Goal: Transaction & Acquisition: Subscribe to service/newsletter

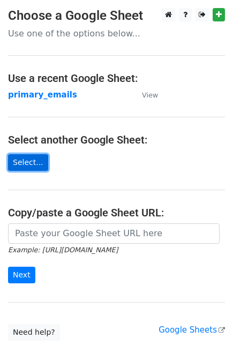
click at [29, 159] on link "Select..." at bounding box center [28, 162] width 40 height 17
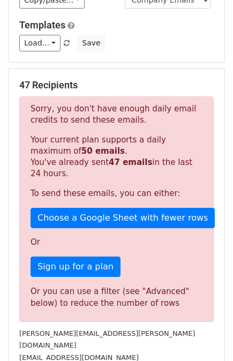
scroll to position [161, 0]
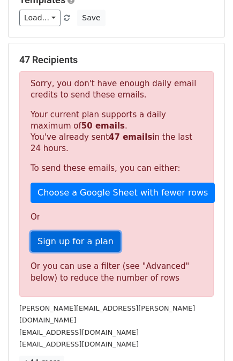
click at [86, 236] on link "Sign up for a plan" at bounding box center [76, 242] width 90 height 20
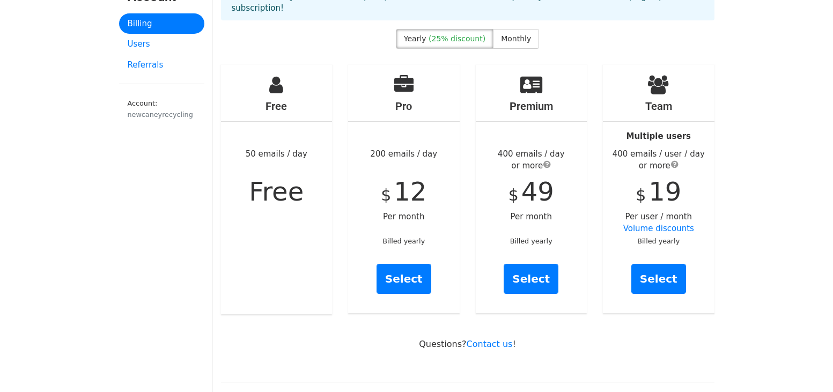
scroll to position [54, 0]
